Goal: Obtain resource: Download file/media

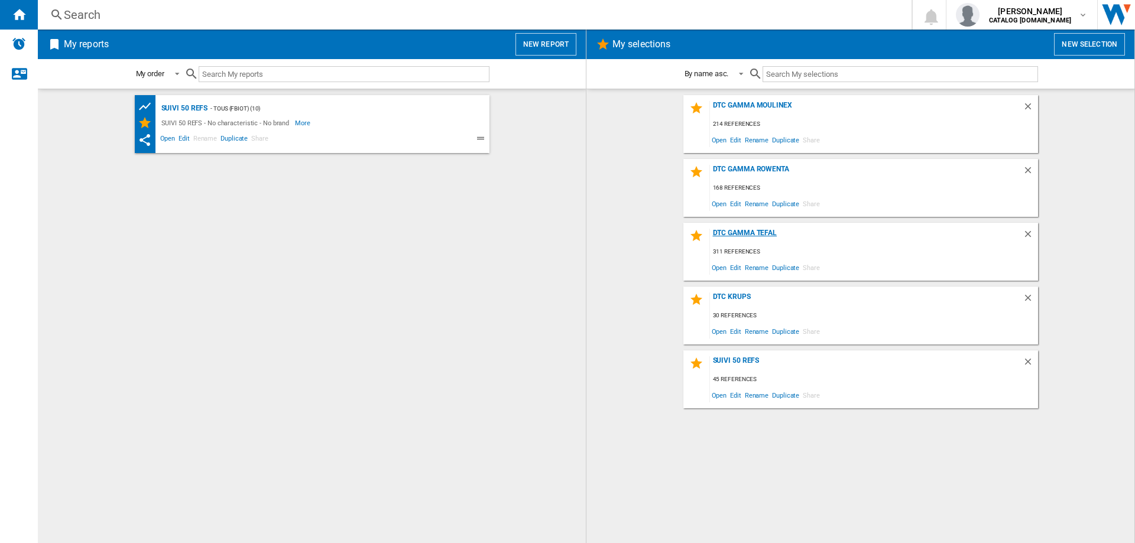
click at [744, 235] on div "DTC GAMMA TEFAL" at bounding box center [866, 237] width 313 height 16
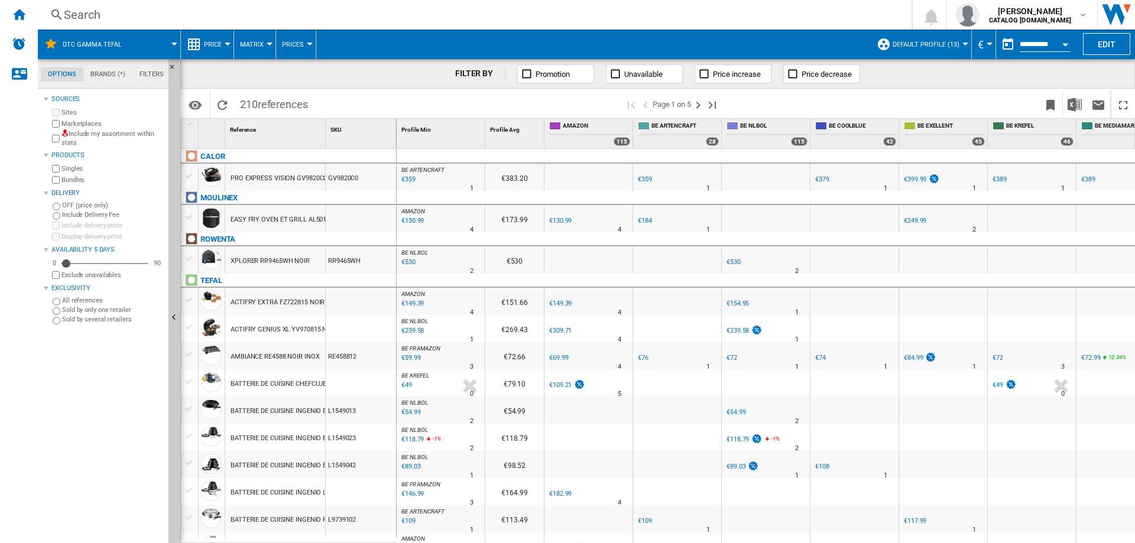
click at [947, 47] on span "Default profile (13)" at bounding box center [925, 45] width 67 height 8
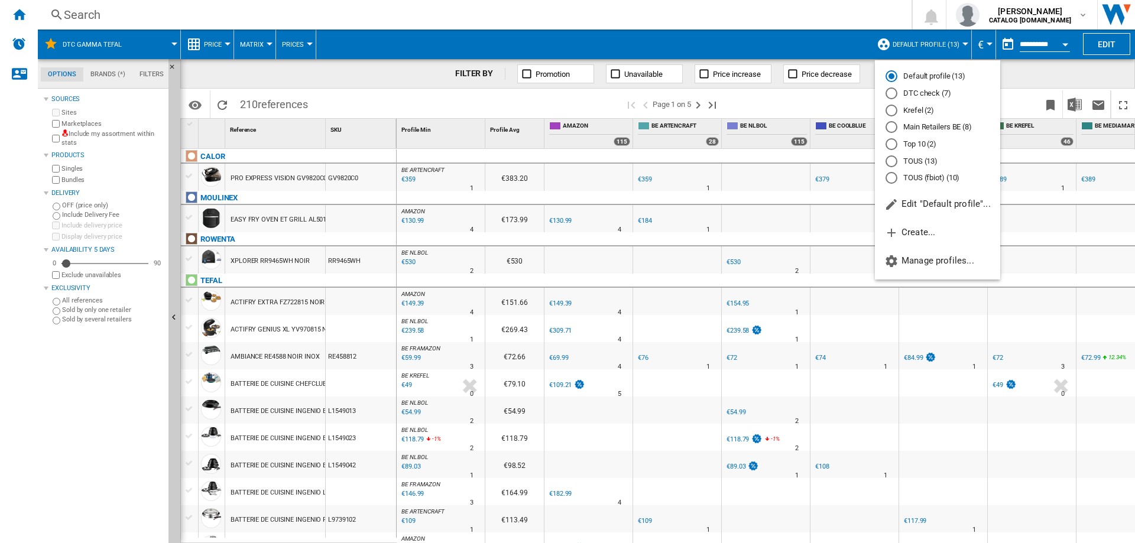
click at [907, 97] on md-radio-button "DTC check (7)" at bounding box center [937, 93] width 104 height 11
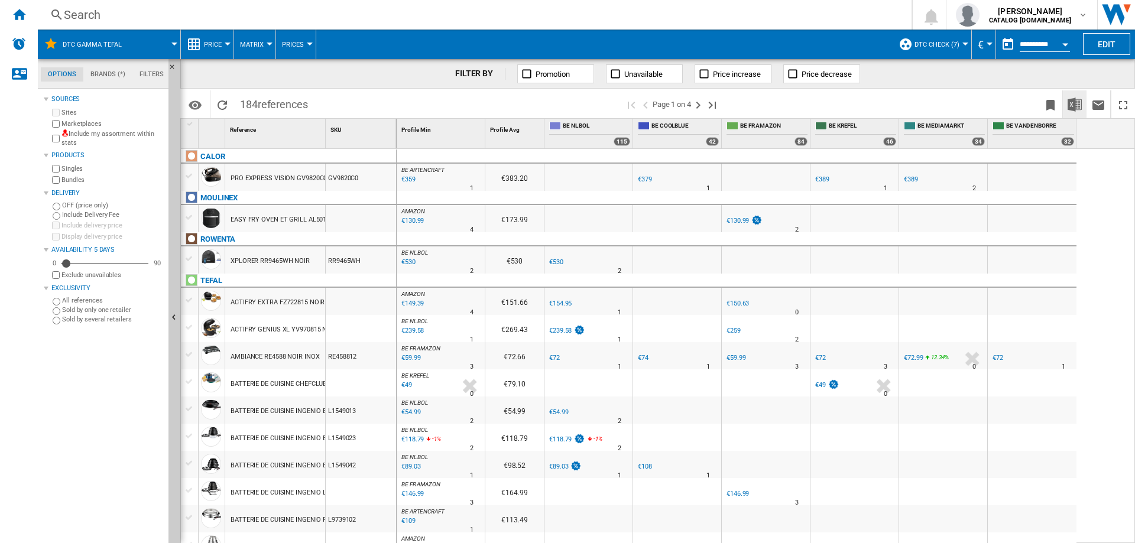
click at [1076, 107] on img "Download in Excel" at bounding box center [1074, 105] width 14 height 14
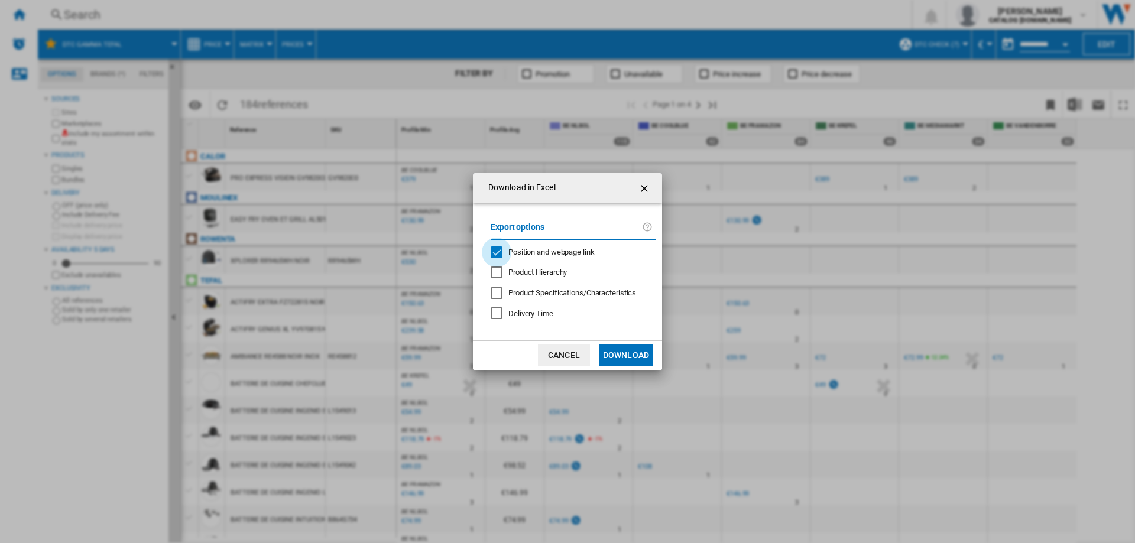
click at [498, 254] on div "Position and webpage link" at bounding box center [497, 252] width 12 height 12
click at [621, 358] on button "Download" at bounding box center [625, 355] width 53 height 21
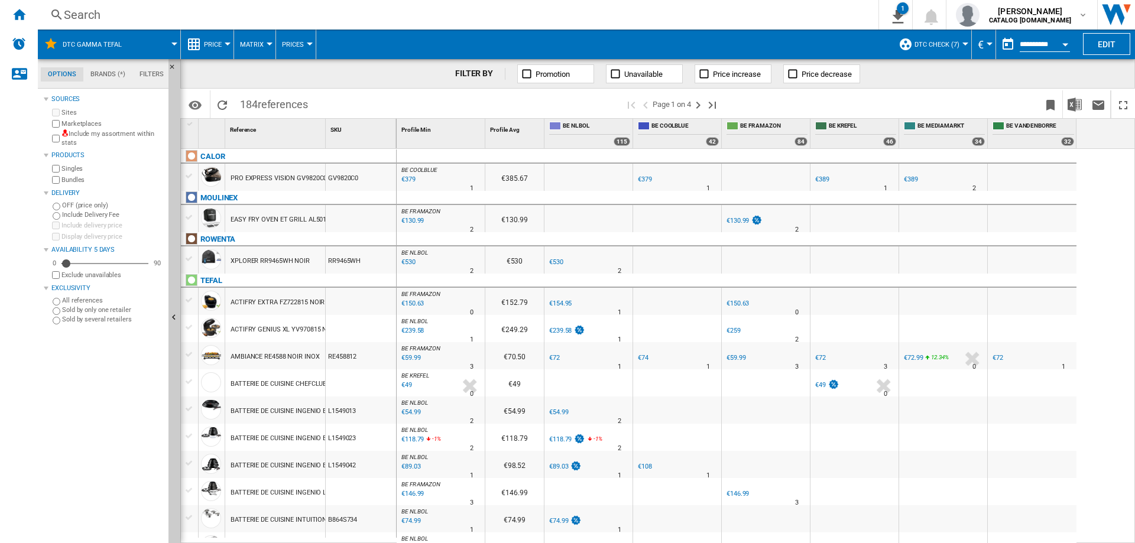
click at [139, 17] on div "Search" at bounding box center [456, 15] width 784 height 17
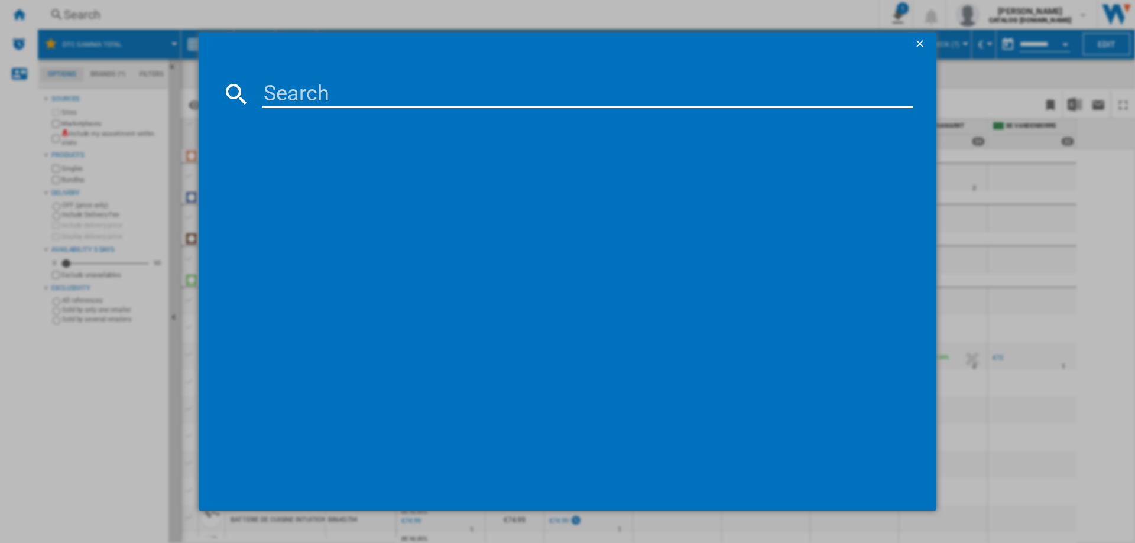
click at [315, 89] on input at bounding box center [587, 94] width 650 height 28
paste input "GC774D10"
type input "GC774D10"
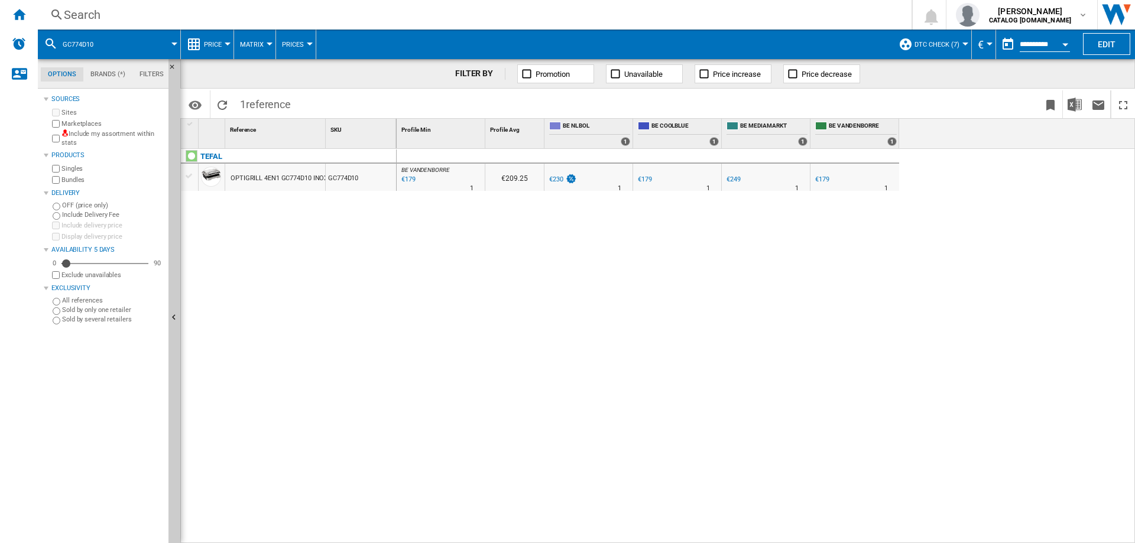
click at [826, 180] on div "€179" at bounding box center [822, 180] width 14 height 8
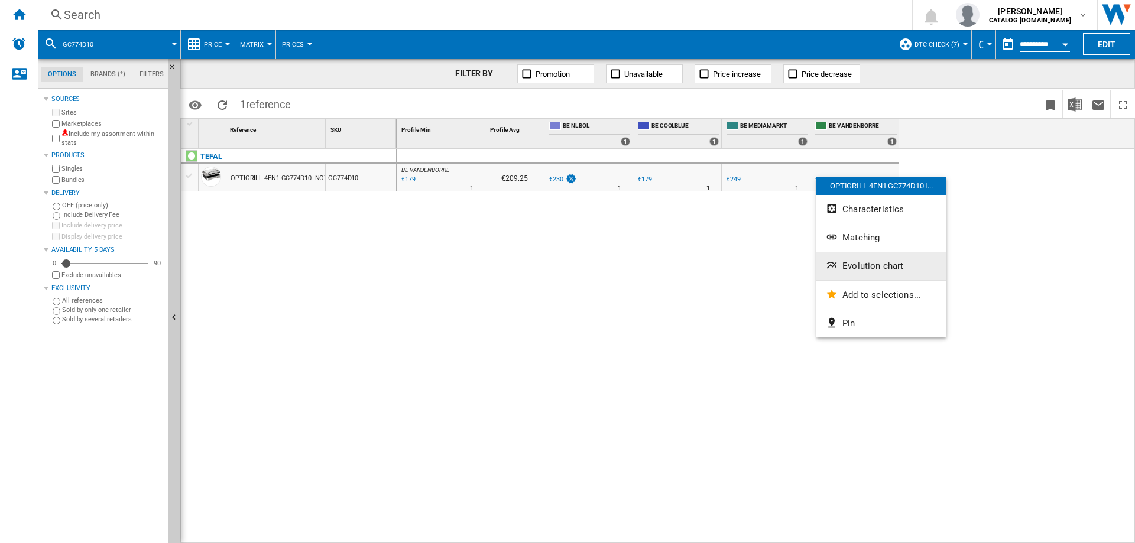
click at [849, 264] on span "Evolution chart" at bounding box center [872, 266] width 61 height 11
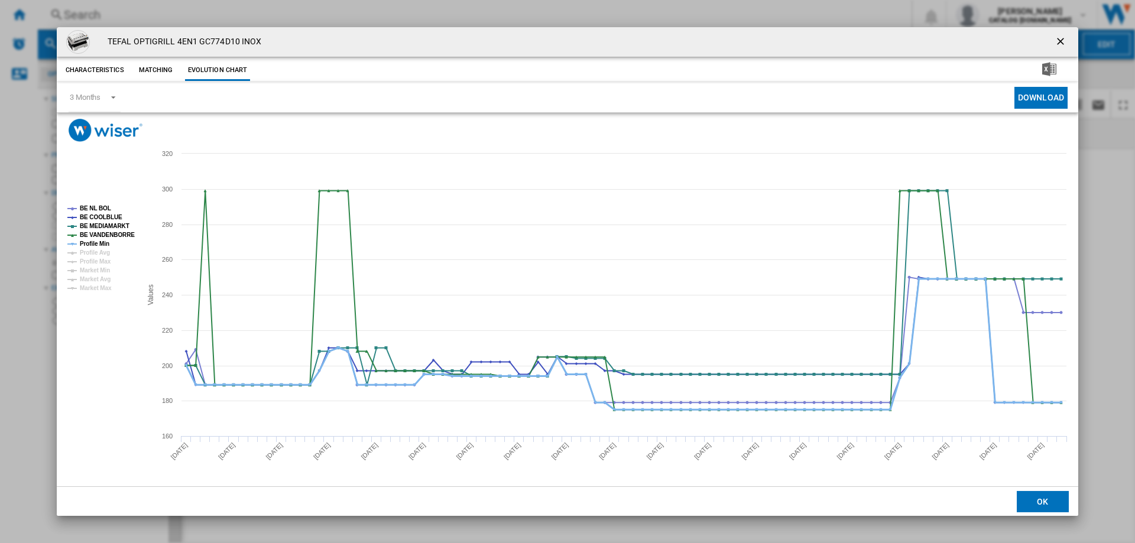
click at [87, 243] on tspan "Profile Min" at bounding box center [95, 244] width 30 height 7
click at [1058, 35] on ng-md-icon "getI18NText('BUTTONS.CLOSE_DIALOG')" at bounding box center [1061, 42] width 14 height 14
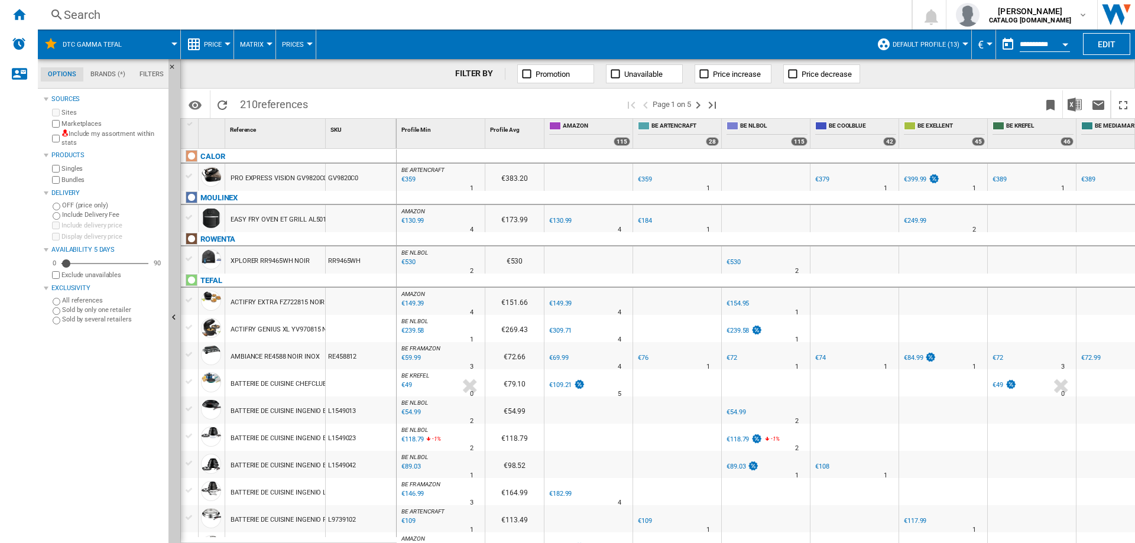
click at [151, 49] on span at bounding box center [156, 45] width 36 height 30
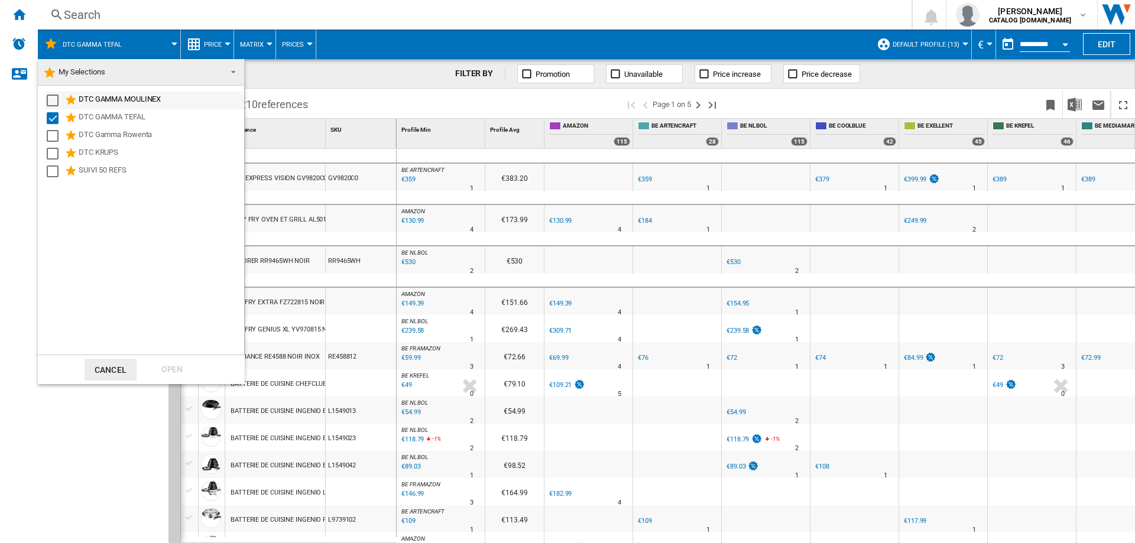
click at [54, 99] on div "Select" at bounding box center [53, 101] width 12 height 12
click at [50, 118] on div "Select" at bounding box center [53, 118] width 12 height 12
click at [183, 369] on div "Open" at bounding box center [172, 370] width 52 height 22
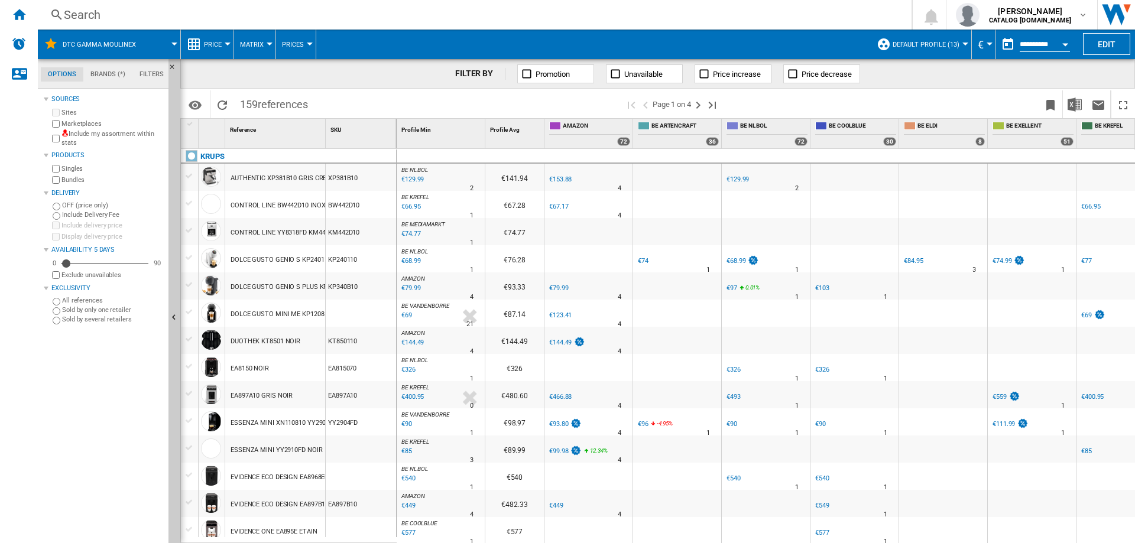
click at [934, 46] on span "Default profile (13)" at bounding box center [925, 45] width 67 height 8
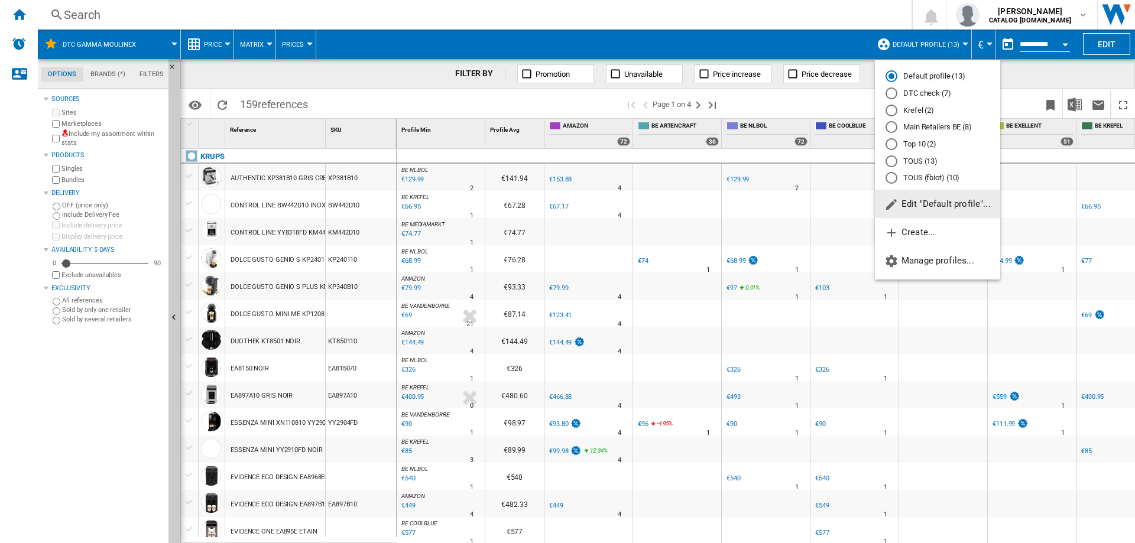
click at [910, 93] on md-radio-button "DTC check (7)" at bounding box center [937, 93] width 104 height 11
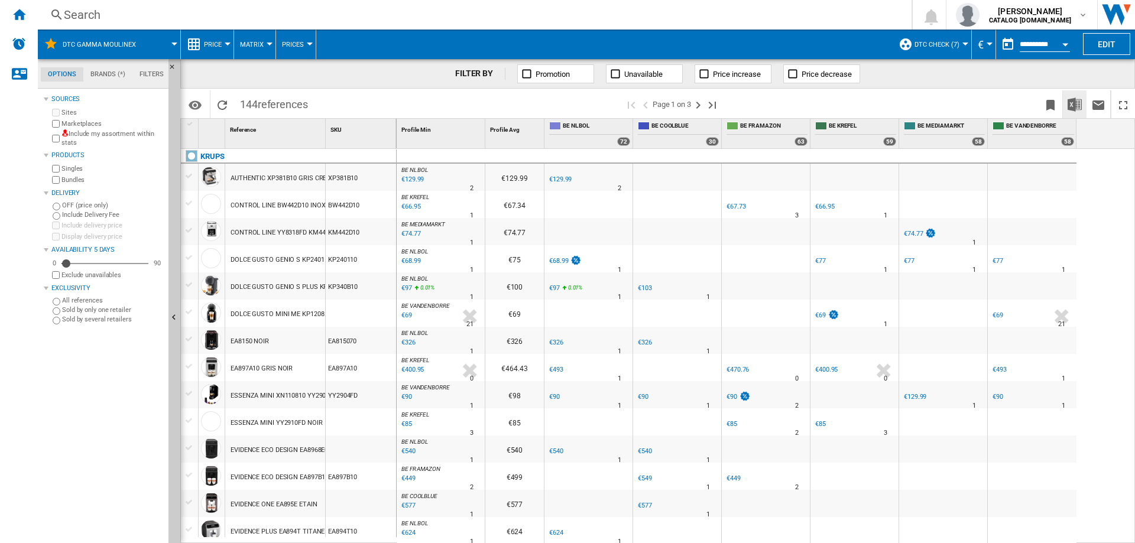
click at [1070, 107] on img "Download in Excel" at bounding box center [1074, 105] width 14 height 14
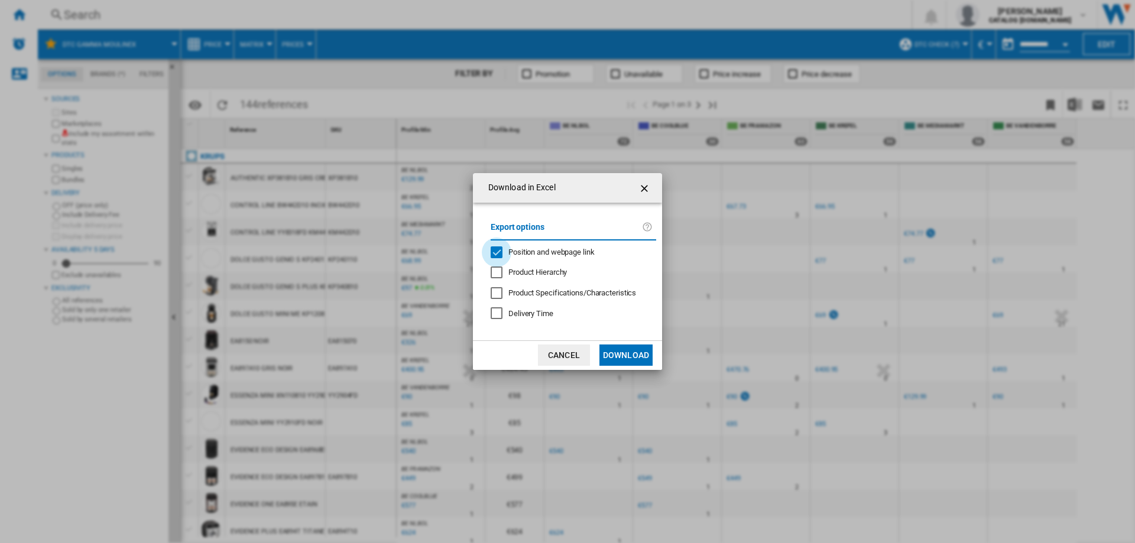
click at [498, 255] on div "Position and webpage link" at bounding box center [497, 252] width 12 height 12
click at [630, 356] on button "Download" at bounding box center [625, 355] width 53 height 21
